Goal: Information Seeking & Learning: Learn about a topic

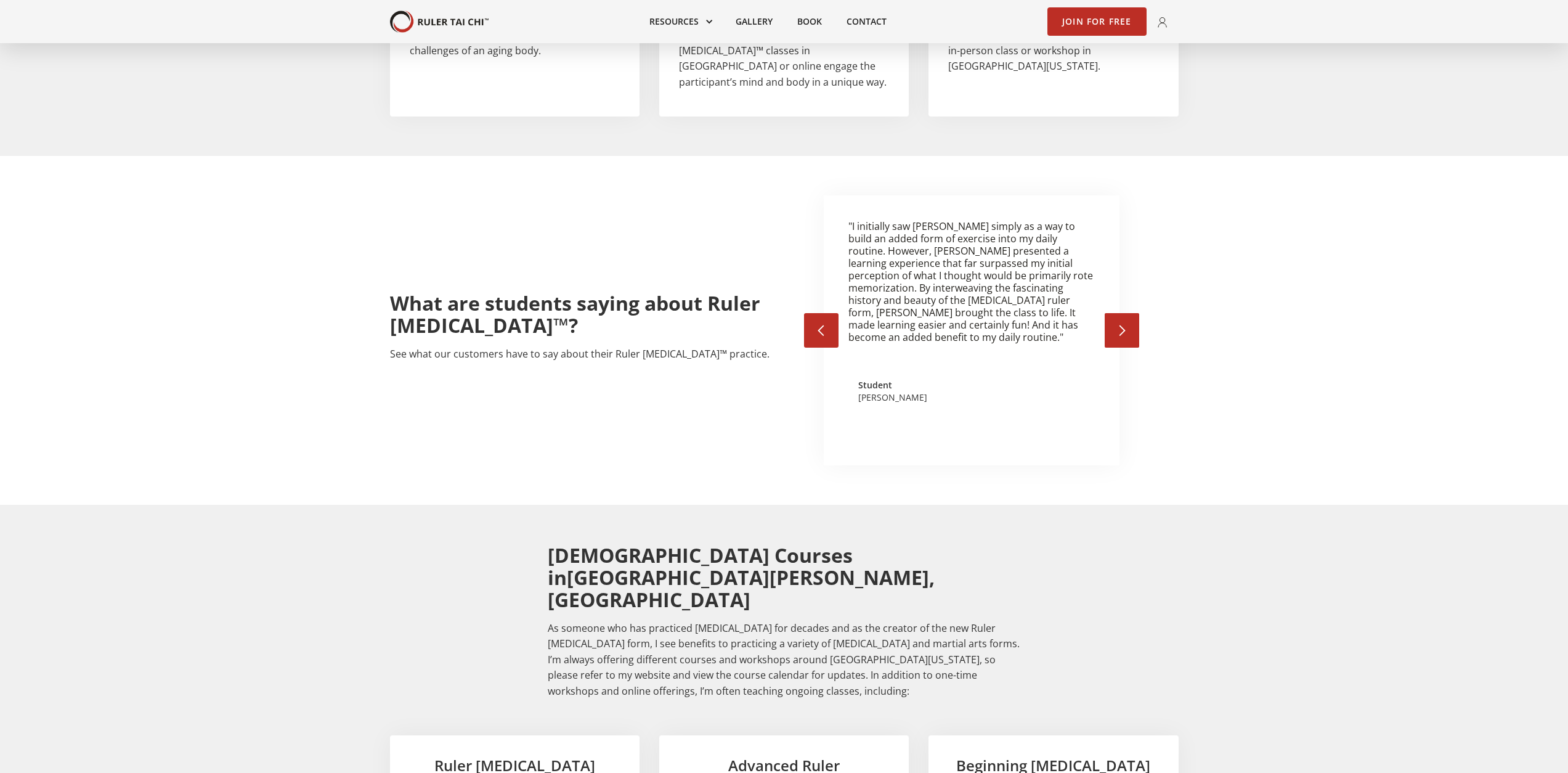
scroll to position [1464, 0]
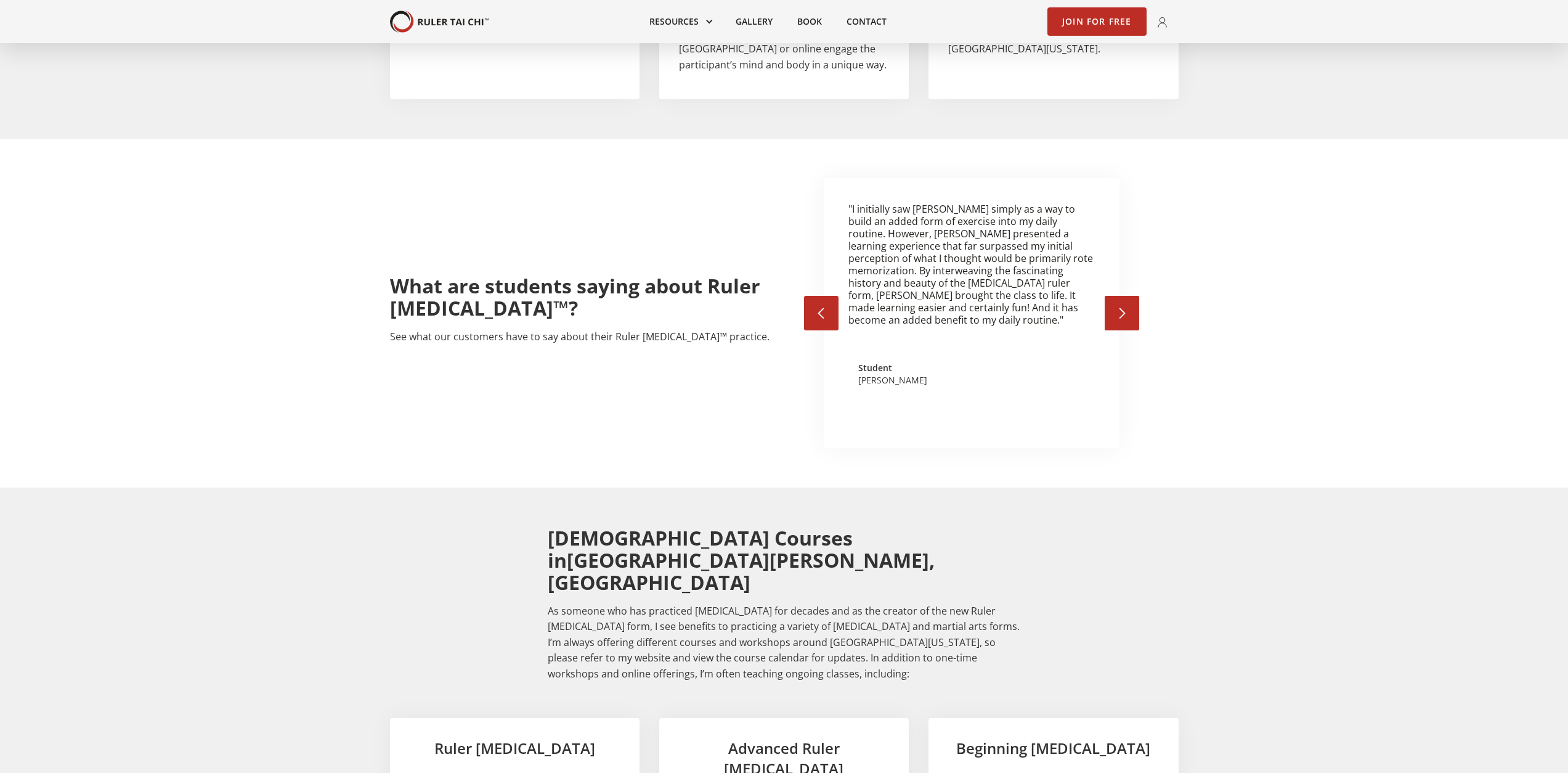
click at [1057, 718] on div "Beginning Tai Chi" at bounding box center [1053, 758] width 249 height 81
click at [1035, 738] on h3 "Beginning Tai Chi" at bounding box center [1053, 748] width 210 height 21
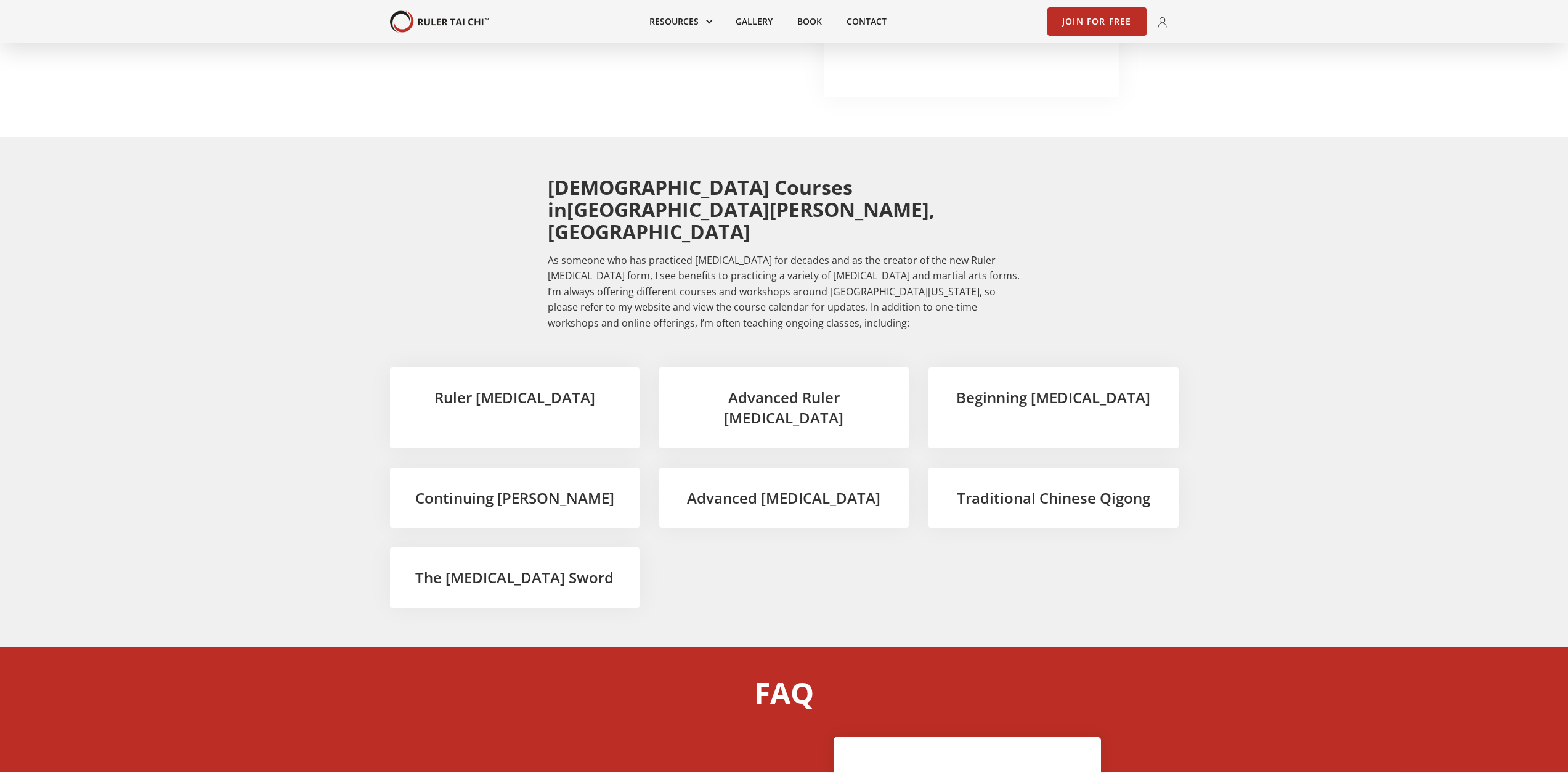
scroll to position [1816, 0]
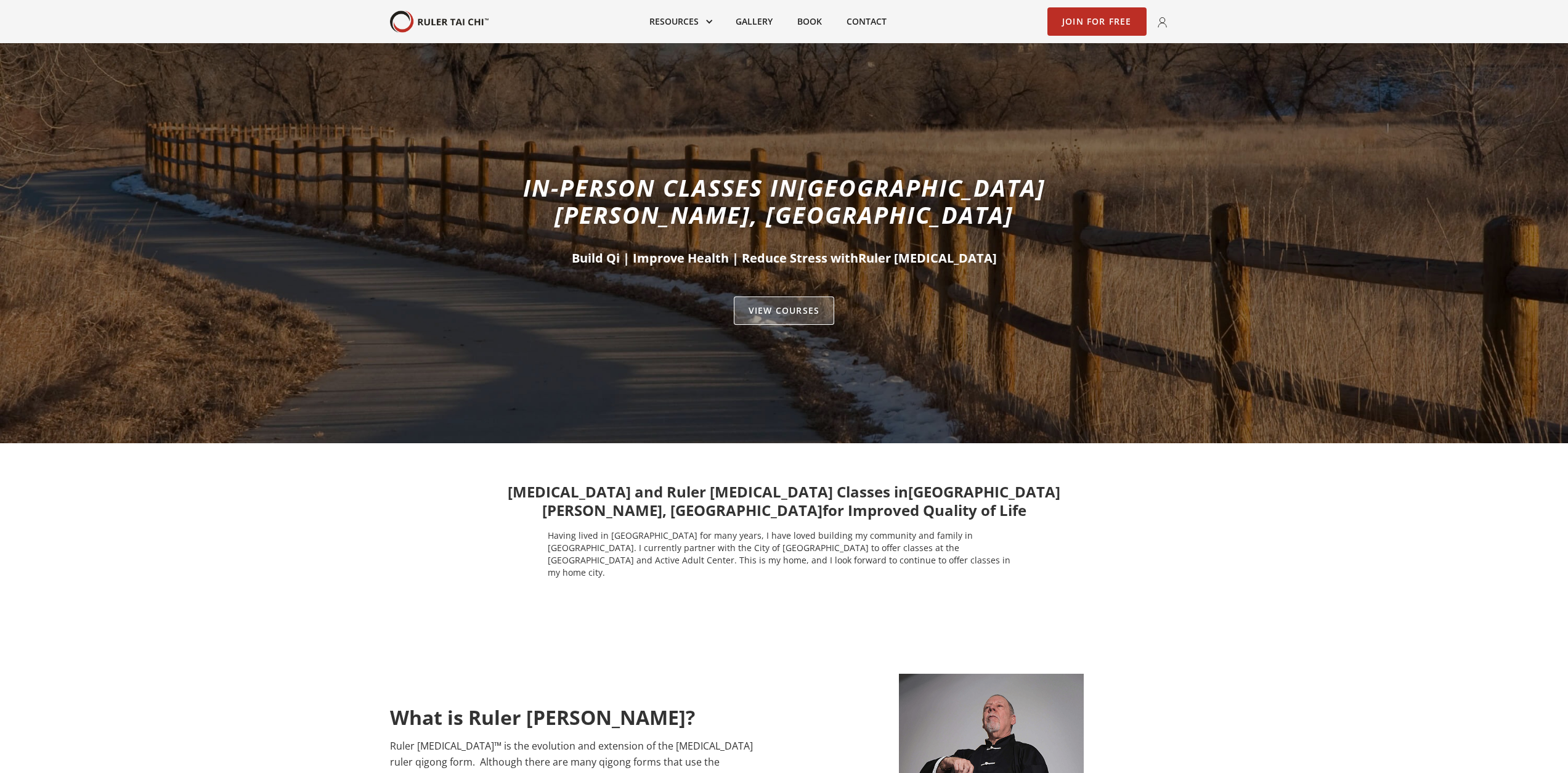
click at [767, 297] on link "VIEW Courses" at bounding box center [784, 311] width 100 height 29
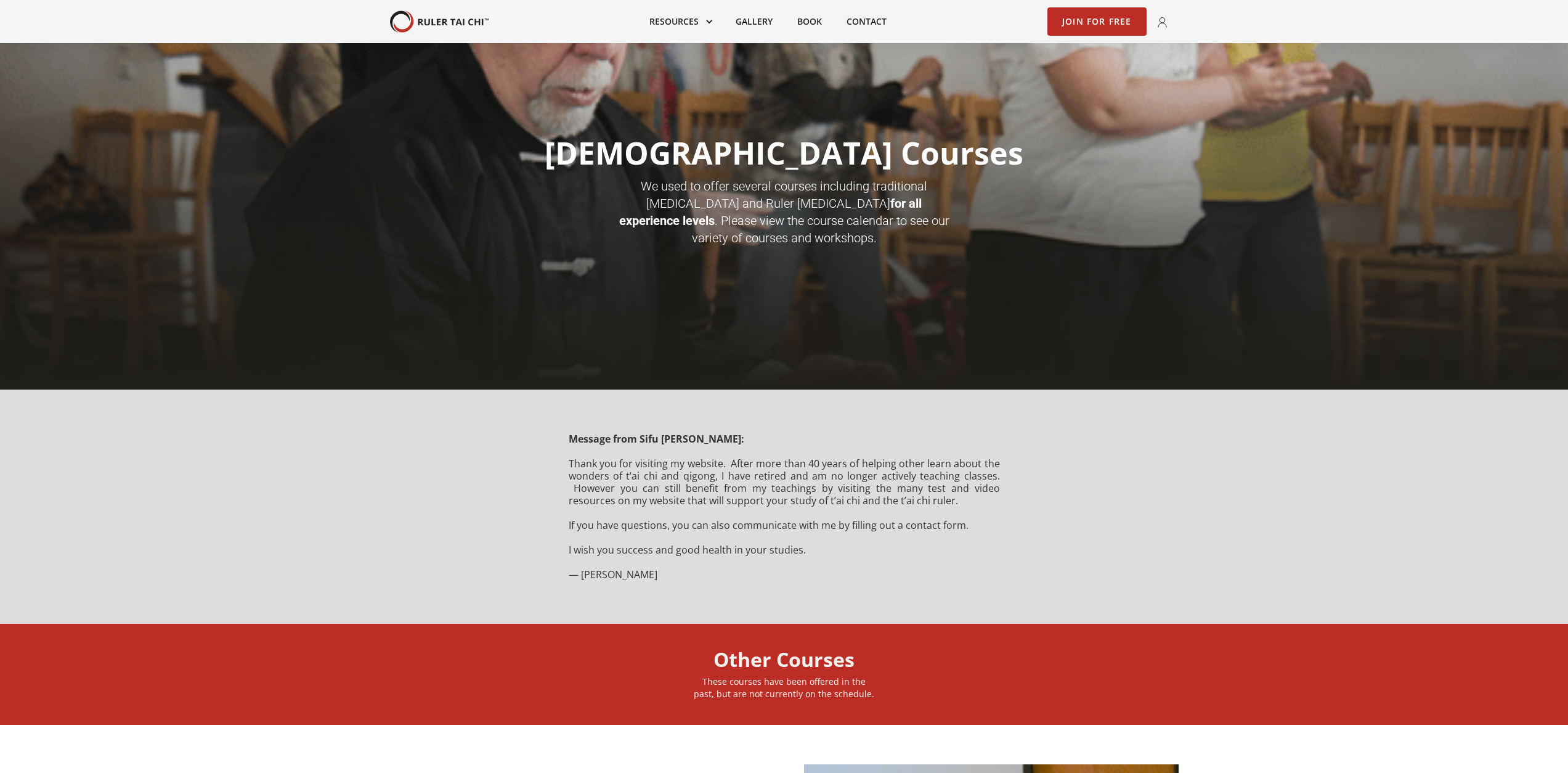
scroll to position [39, 0]
